Goal: Task Accomplishment & Management: Manage account settings

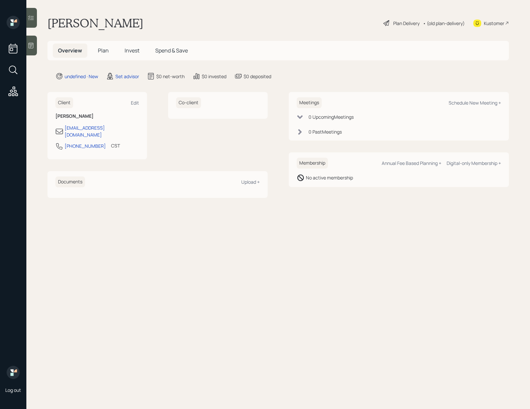
click at [27, 46] on div at bounding box center [31, 46] width 11 height 20
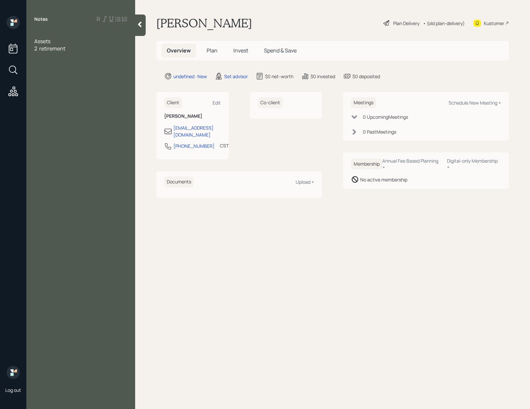
click at [43, 32] on div at bounding box center [80, 33] width 93 height 7
click at [80, 43] on div "Age [DEMOGRAPHIC_DATA] would like to retire asap before 60 if possible" at bounding box center [80, 37] width 93 height 14
click at [71, 63] on div "2 retirement" at bounding box center [80, 62] width 93 height 7
click at [52, 71] on div "TSP" at bounding box center [80, 70] width 93 height 7
click at [63, 80] on div "TSP combination of traditional and [PERSON_NAME] -" at bounding box center [80, 74] width 93 height 14
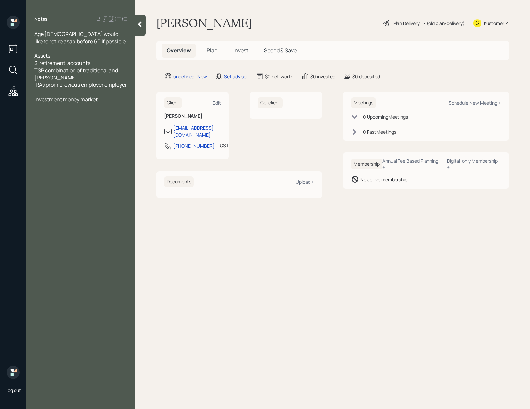
click at [72, 79] on div "TSP combination of traditional and [PERSON_NAME] -" at bounding box center [80, 74] width 93 height 14
click at [48, 86] on span "IRAs prom previous employer employer" at bounding box center [80, 84] width 93 height 7
click at [129, 86] on div "Age [DEMOGRAPHIC_DATA] would like to retire asap before 60 if possible Assets 2…" at bounding box center [80, 70] width 109 height 80
click at [128, 86] on div "Age [DEMOGRAPHIC_DATA] would like to retire asap before 60 if possible Assets 2…" at bounding box center [80, 70] width 109 height 80
click at [126, 85] on span "IRAs from previous employer employer" at bounding box center [80, 84] width 92 height 7
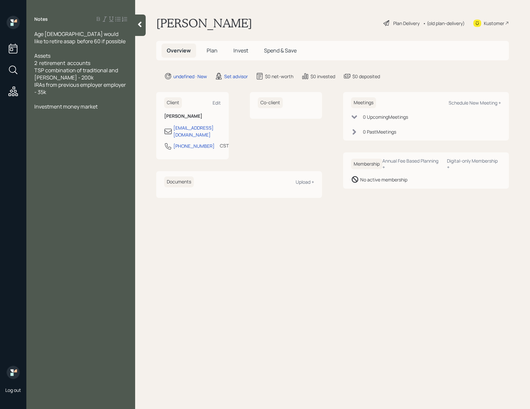
click at [57, 101] on div at bounding box center [80, 99] width 93 height 7
click at [66, 79] on div "TSP combination of traditional and [PERSON_NAME] - 200k" at bounding box center [80, 74] width 93 height 14
click at [49, 85] on span "[PERSON_NAME] accounts" at bounding box center [67, 84] width 67 height 7
click at [38, 85] on span "[PERSON_NAME] accounts" at bounding box center [67, 84] width 67 height 7
click at [82, 79] on div "TSP combination of traditional and [PERSON_NAME] - 200k" at bounding box center [80, 74] width 93 height 14
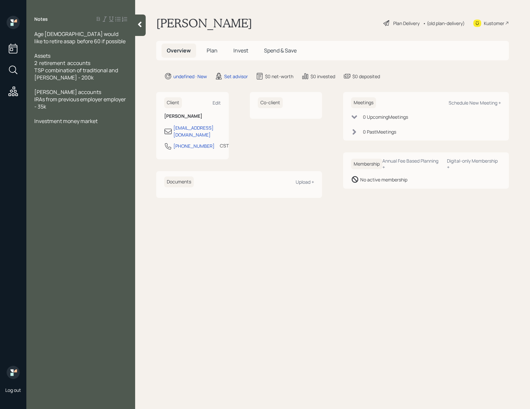
click at [52, 112] on div at bounding box center [80, 113] width 93 height 7
click at [105, 110] on div "Investment money market" at bounding box center [80, 113] width 93 height 7
click at [53, 152] on div at bounding box center [80, 149] width 93 height 7
click at [51, 168] on span "Expenses" at bounding box center [45, 171] width 23 height 7
click at [58, 164] on div "Income" at bounding box center [80, 164] width 93 height 7
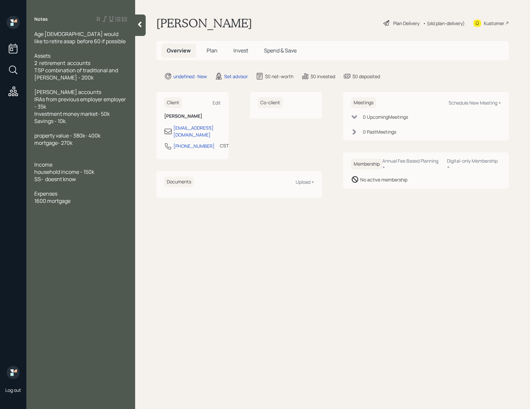
click at [82, 177] on div "SS- doesnt know" at bounding box center [80, 178] width 93 height 7
click at [76, 208] on div "1600 mortgage" at bounding box center [80, 207] width 93 height 7
click at [36, 224] on span "will get back to us with more naccurate number" at bounding box center [68, 219] width 68 height 14
click at [63, 224] on div "will get back to us with more accurate number" at bounding box center [80, 219] width 93 height 14
click at [46, 239] on div at bounding box center [80, 236] width 93 height 7
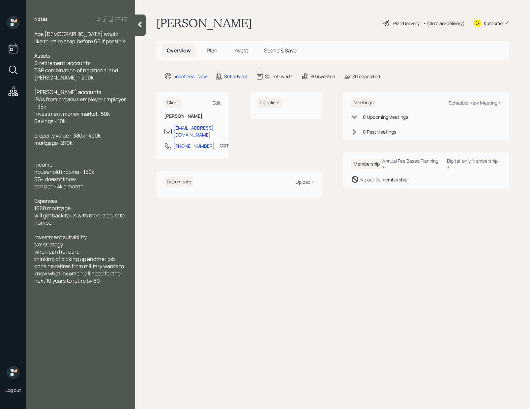
click at [74, 281] on span "thinking of picking up another job once he retires from military wants to know …" at bounding box center [79, 269] width 91 height 29
click at [91, 266] on span "thinking of picking up another job once he retires from military wants to know …" at bounding box center [79, 269] width 91 height 29
click at [108, 262] on span "thinking of picking up another job once he retires from military wants to know …" at bounding box center [79, 269] width 91 height 29
click at [116, 285] on div at bounding box center [80, 287] width 93 height 7
drag, startPoint x: 116, startPoint y: 284, endPoint x: 105, endPoint y: 283, distance: 10.9
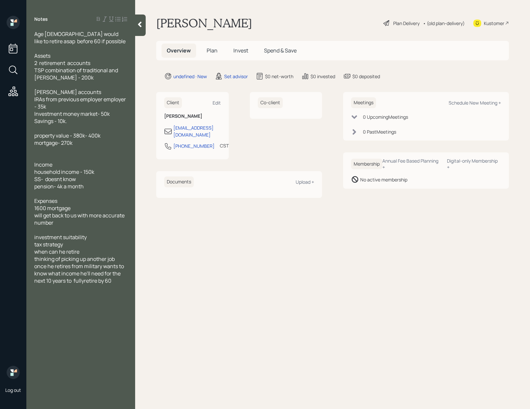
click at [115, 284] on div at bounding box center [80, 287] width 93 height 7
click at [84, 281] on span "thinking of picking up another job once he retires from military wants to know …" at bounding box center [79, 269] width 91 height 29
click at [89, 239] on div "investment suitability" at bounding box center [80, 236] width 93 height 7
click at [143, 23] on icon at bounding box center [139, 24] width 7 height 7
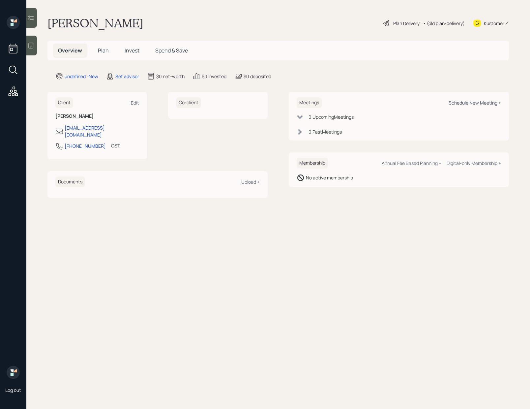
click at [464, 102] on div "Schedule New Meeting +" at bounding box center [474, 103] width 52 height 6
select select "round-[PERSON_NAME]"
click at [136, 102] on div "Edit" at bounding box center [135, 103] width 8 height 6
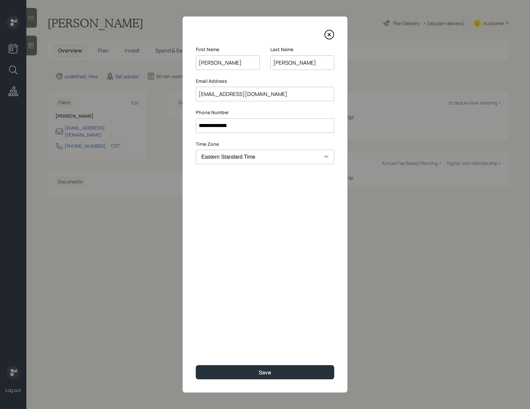
click at [298, 154] on select "Eastern Standard Time Central Standard Time Mountain Standard Time Pacific Stan…" at bounding box center [265, 157] width 138 height 14
select select "America/New_York"
click at [262, 375] on div "Save" at bounding box center [265, 371] width 13 height 7
